Goal: Task Accomplishment & Management: Manage account settings

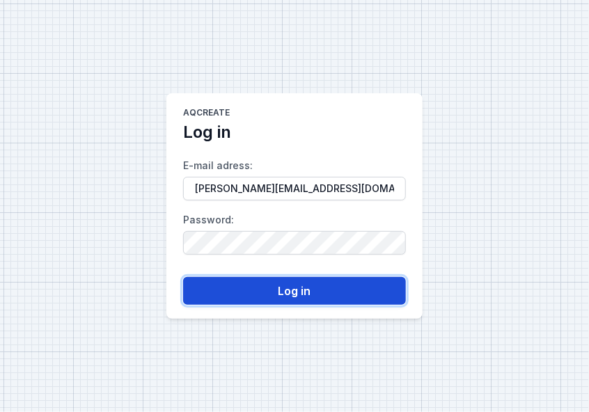
click at [279, 289] on button "Log in" at bounding box center [294, 291] width 223 height 28
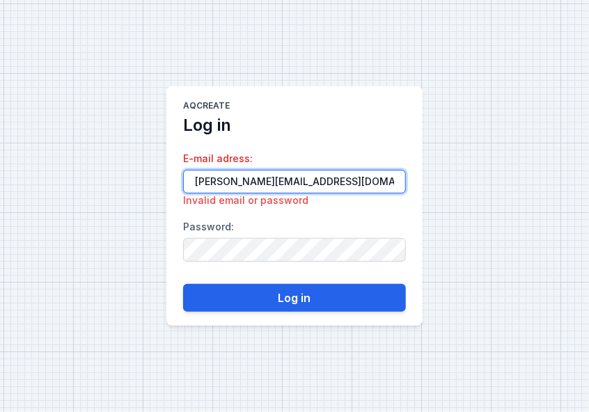
click at [348, 183] on input "[PERSON_NAME][EMAIL_ADDRESS][DOMAIN_NAME]" at bounding box center [294, 182] width 223 height 24
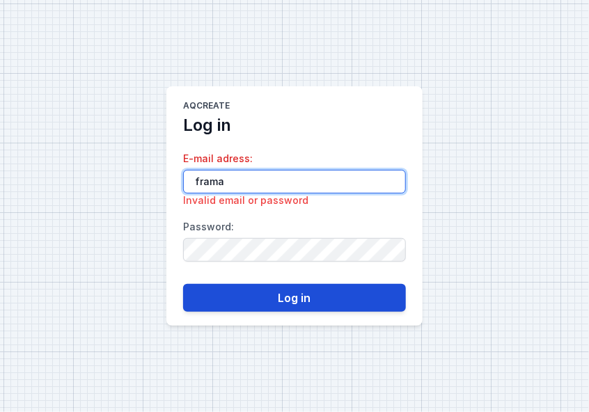
type input "frama"
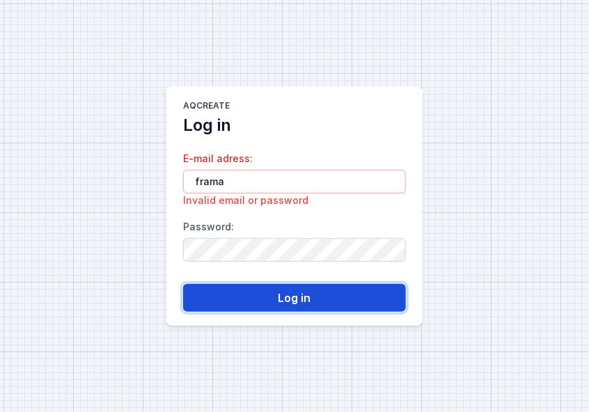
click at [322, 295] on button "Log in" at bounding box center [294, 298] width 223 height 28
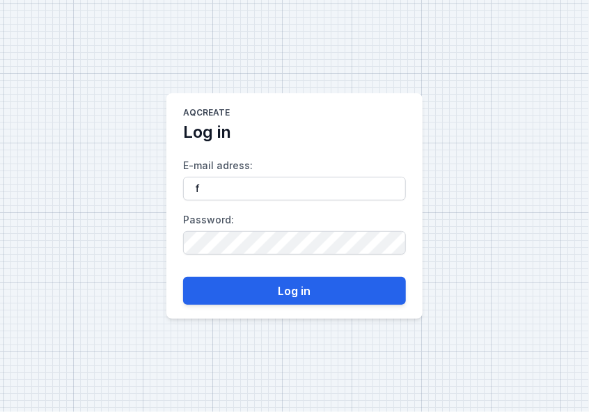
type input "[PERSON_NAME][EMAIL_ADDRESS][DOMAIN_NAME]"
